Goal: Task Accomplishment & Management: Use online tool/utility

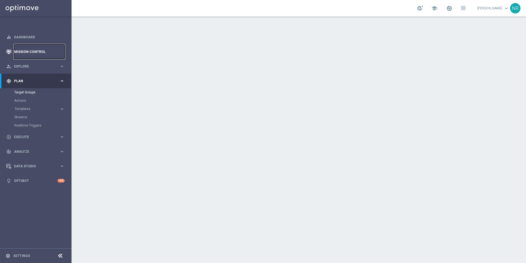
click at [32, 53] on link "Mission Control" at bounding box center [39, 51] width 51 height 15
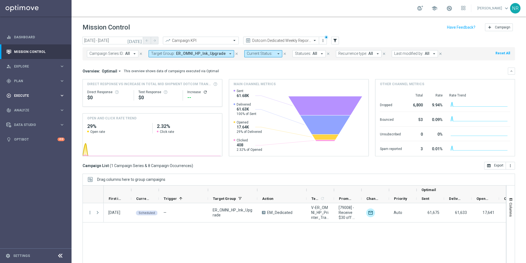
click at [21, 96] on span "Execute" at bounding box center [36, 95] width 45 height 3
click at [29, 106] on link "Campaign Builder" at bounding box center [35, 107] width 43 height 4
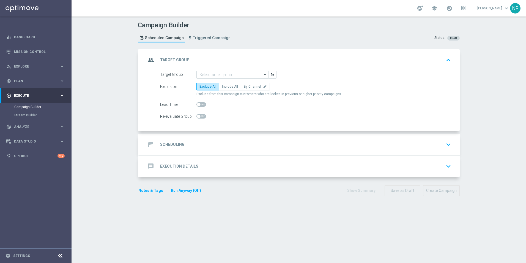
click at [212, 166] on div "message Execution Details keyboard_arrow_down" at bounding box center [299, 166] width 307 height 10
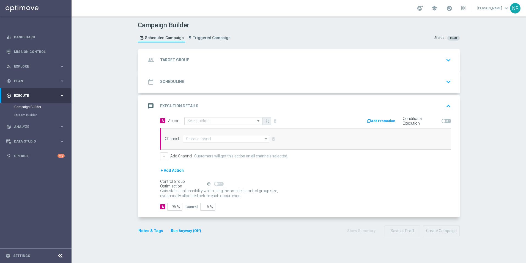
click at [266, 122] on icon "button" at bounding box center [267, 121] width 4 height 4
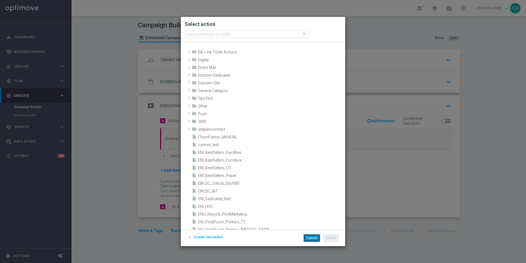
click at [311, 238] on button "Cancel" at bounding box center [312, 238] width 17 height 8
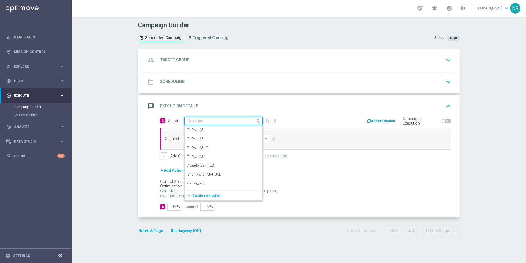
click at [230, 119] on input "text" at bounding box center [217, 121] width 61 height 5
click at [204, 136] on div "2024_DC_L edit" at bounding box center [223, 137] width 72 height 9
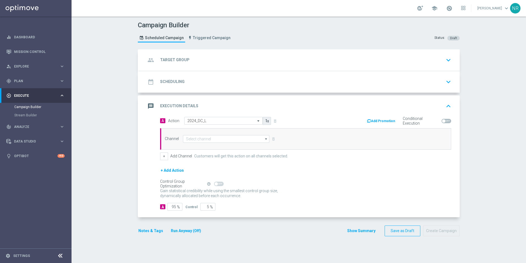
click at [263, 121] on button "button" at bounding box center [267, 121] width 8 height 8
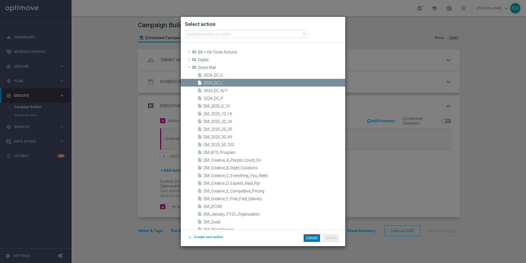
click at [309, 238] on button "Cancel" at bounding box center [312, 238] width 17 height 8
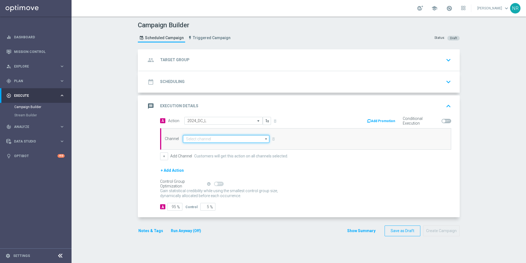
click at [195, 139] on input at bounding box center [226, 139] width 86 height 8
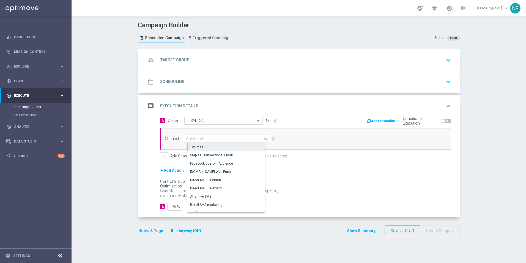
click at [201, 148] on div "Optimail" at bounding box center [228, 147] width 82 height 8
type input "Optimail"
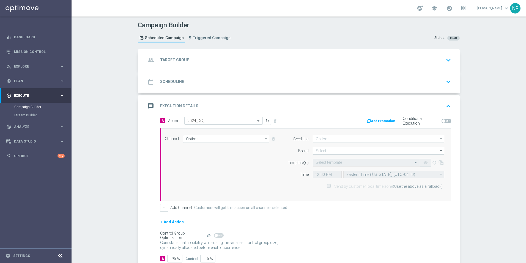
click at [397, 144] on form "Seed List arrow_drop_down Drag here to set row groups Drag here to set column l…" at bounding box center [365, 162] width 160 height 55
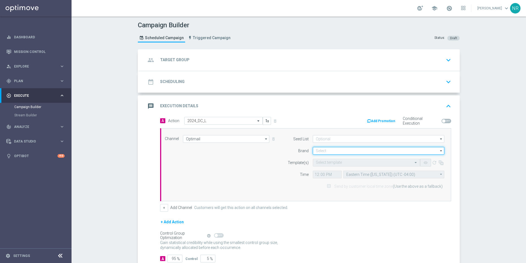
click at [386, 152] on input at bounding box center [379, 151] width 132 height 8
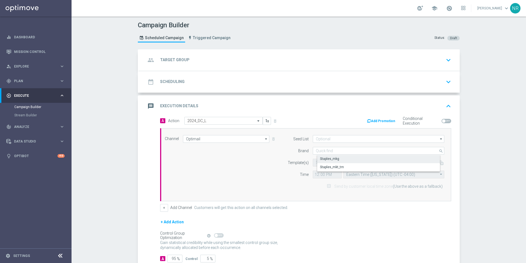
click at [340, 159] on div "Staples_mkg" at bounding box center [383, 159] width 132 height 8
type input "Staples_mkg"
click at [440, 163] on icon "button" at bounding box center [441, 163] width 6 height 6
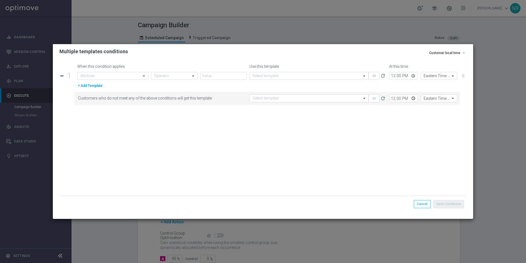
click at [422, 199] on div "Save Conditions Cancel" at bounding box center [262, 203] width 407 height 16
click at [422, 203] on button "Cancel" at bounding box center [422, 204] width 17 height 8
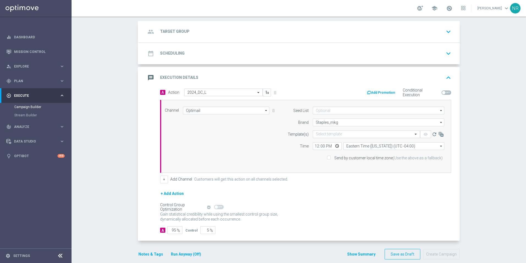
scroll to position [36, 0]
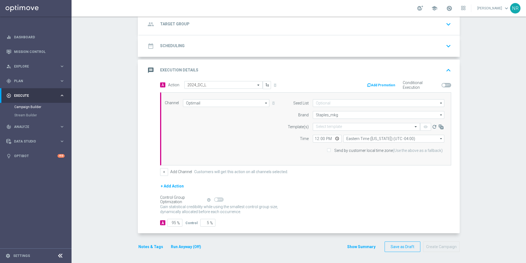
click at [493, 63] on div "Campaign Builder Scheduled Campaign Triggered Campaign Status: Draft group Targ…" at bounding box center [299, 140] width 455 height 246
click at [469, 100] on div "Campaign Builder Scheduled Campaign Triggered Campaign Status: Draft group Targ…" at bounding box center [299, 140] width 455 height 246
click at [481, 42] on div "Campaign Builder Scheduled Campaign Triggered Campaign Status: Draft group Targ…" at bounding box center [299, 140] width 455 height 246
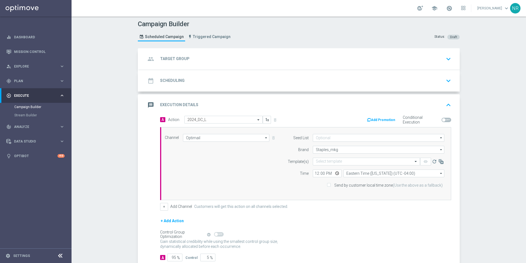
scroll to position [0, 0]
click at [213, 34] on link "Triggered Campaign" at bounding box center [209, 37] width 45 height 9
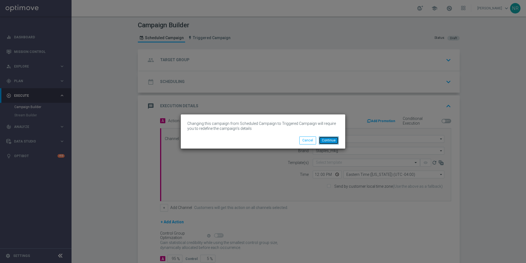
click at [329, 140] on button "Continue" at bounding box center [329, 140] width 20 height 8
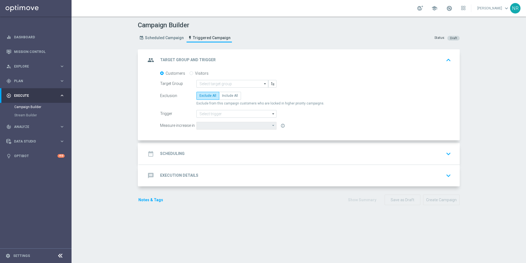
click at [196, 182] on div "message Execution Details keyboard_arrow_down" at bounding box center [299, 175] width 321 height 21
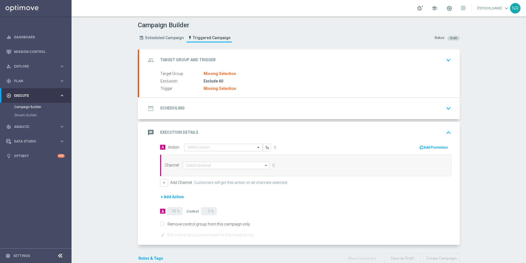
click at [452, 67] on div "group Target Group and Trigger keyboard_arrow_down" at bounding box center [299, 59] width 321 height 21
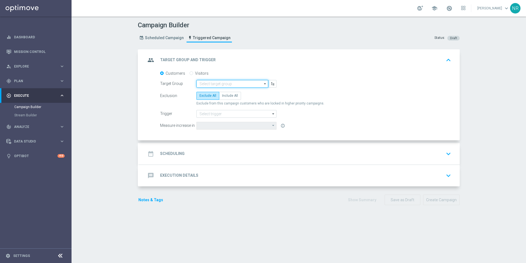
click at [218, 84] on input at bounding box center [232, 84] width 72 height 8
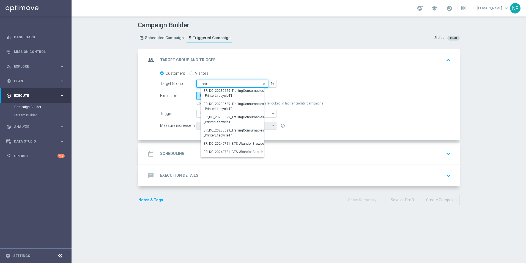
scroll to position [92, 0]
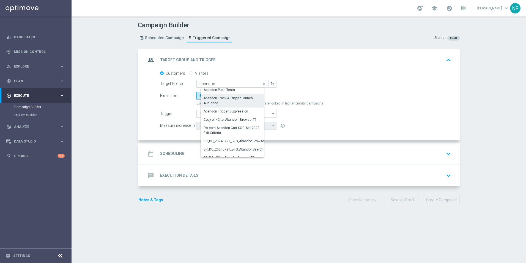
click at [234, 100] on div "Abandon Track & Trigger Launch Audience" at bounding box center [235, 100] width 62 height 10
type input "Abandon Track & Trigger Launch Audience"
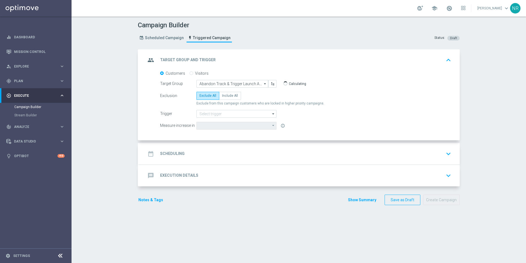
type input "Total CORP Sales Amount"
click at [231, 171] on div "message Execution Details keyboard_arrow_down" at bounding box center [299, 175] width 307 height 10
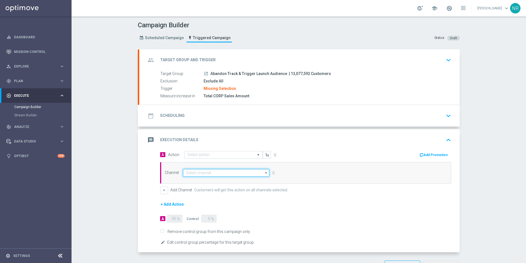
click at [197, 174] on input at bounding box center [226, 173] width 86 height 8
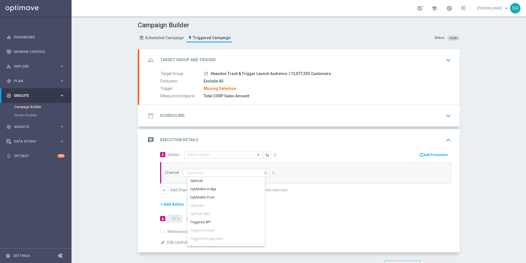
click at [146, 187] on div "A Action Select action delete_forever Add Promotion Channel search Drag here to…" at bounding box center [299, 202] width 321 height 102
click at [171, 203] on button "+ Add Action" at bounding box center [172, 204] width 24 height 7
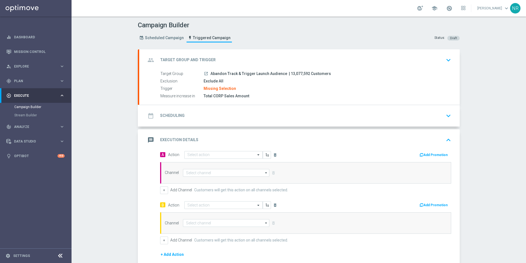
click at [437, 58] on div "group Target Group and Trigger keyboard_arrow_down" at bounding box center [299, 60] width 307 height 10
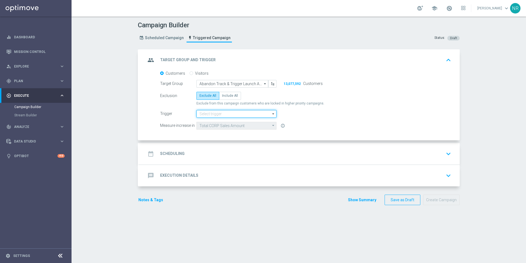
click at [214, 116] on input at bounding box center [236, 114] width 80 height 8
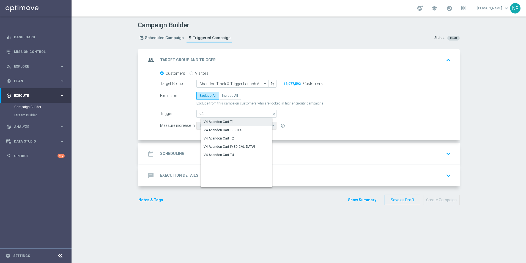
click at [227, 121] on div "V4 Abandon Cart T1" at bounding box center [219, 121] width 30 height 5
type input "V4 Abandon Cart T1"
click at [244, 154] on div "date_range Scheduling keyboard_arrow_down" at bounding box center [299, 153] width 307 height 10
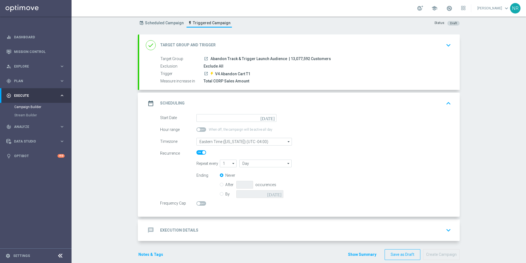
scroll to position [23, 0]
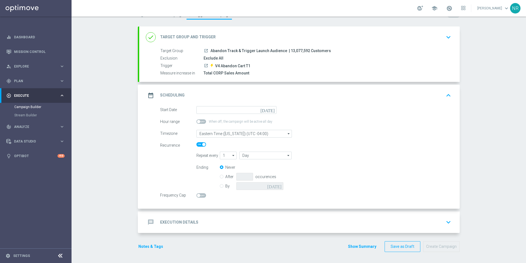
click at [240, 226] on div "message Execution Details keyboard_arrow_down" at bounding box center [299, 222] width 307 height 10
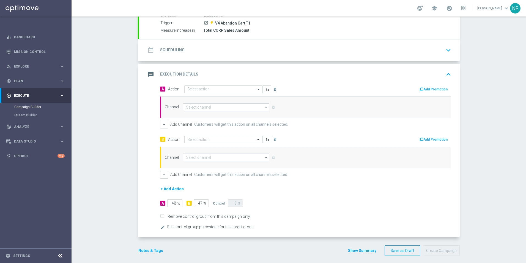
scroll to position [69, 0]
